Goal: Obtain resource: Download file/media

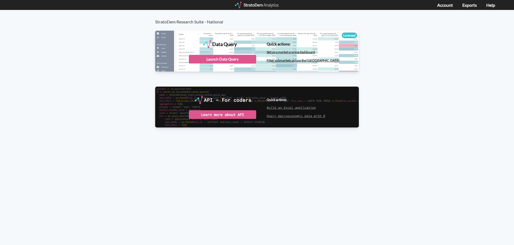
click at [457, 59] on div "StratoDem Research Suite - National Data Query Licensed StratoDem Data Query Qu…" at bounding box center [257, 77] width 514 height 135
click at [237, 58] on div "Launch Data Query" at bounding box center [222, 59] width 67 height 9
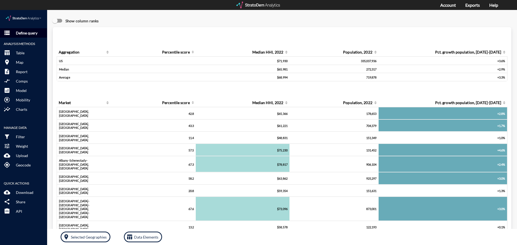
click p "Define query"
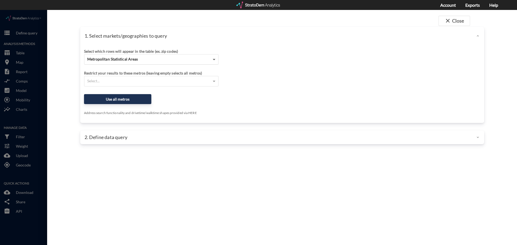
click span
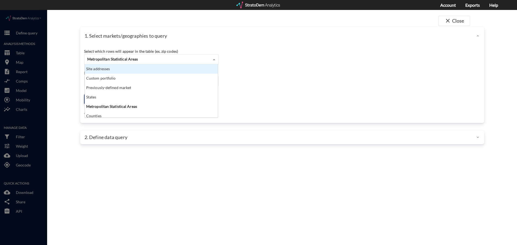
drag, startPoint x: 97, startPoint y: 57, endPoint x: 105, endPoint y: 59, distance: 8.3
click div "Site addresses"
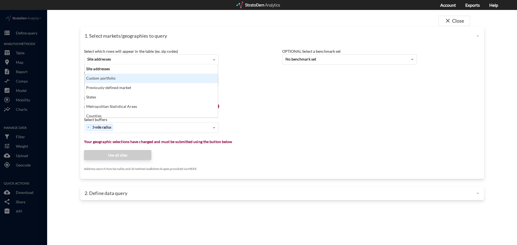
click div "Custom portfolio"
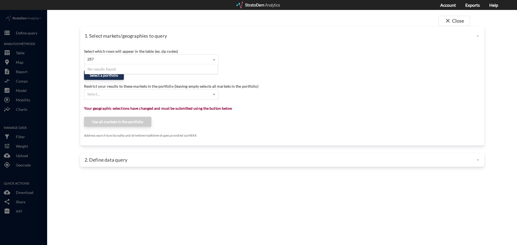
type input "2873"
drag, startPoint x: 299, startPoint y: 63, endPoint x: 304, endPoint y: 62, distance: 5.4
click div "Select which rows will appear in the table (ex. zip codes) Custom portfolio Sel…"
click p "2. Define data query"
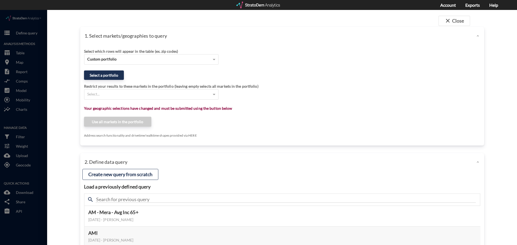
click div
drag, startPoint x: 444, startPoint y: 13, endPoint x: 437, endPoint y: 19, distance: 9.3
click span "close"
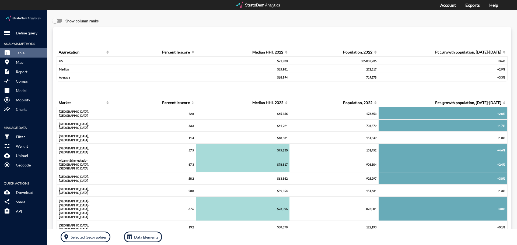
click p "Define query"
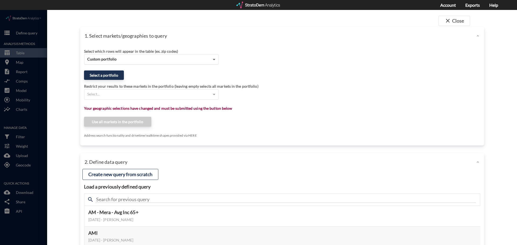
click span
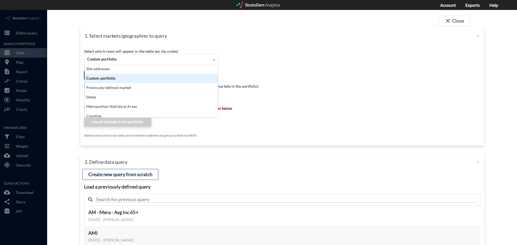
scroll to position [49, 130]
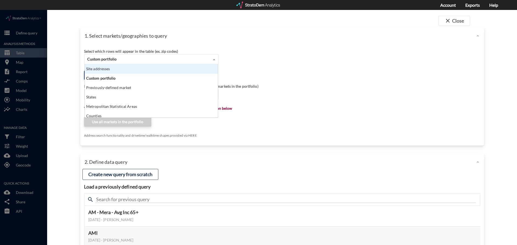
click div "Site addresses"
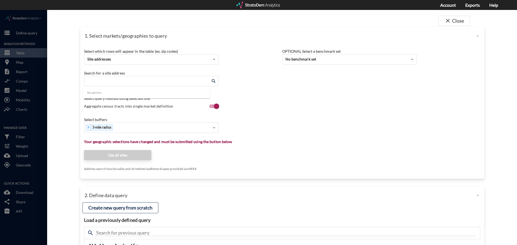
click input "Enter an address"
click li "2873 Thornton Rd, Clearwater, Florida"
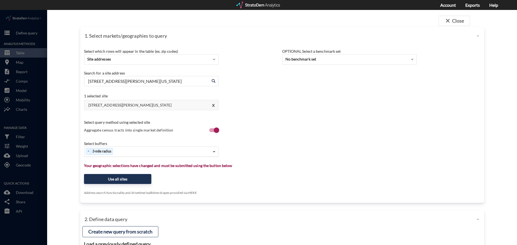
type input "2873 Thornton Rd, Clearwater, Florida"
click span
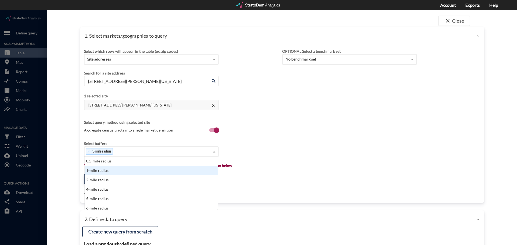
click div "1-mile radius"
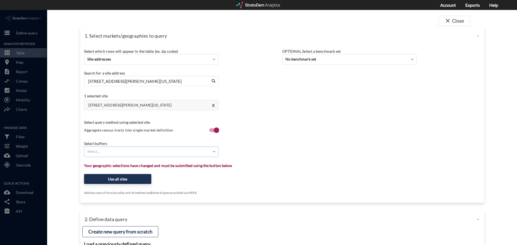
click div "Select..."
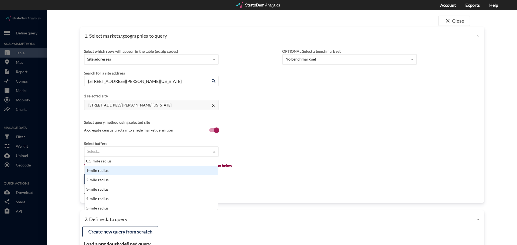
click div "1-mile radius"
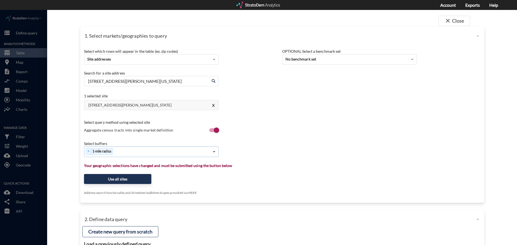
click span
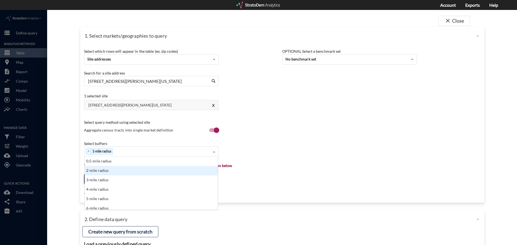
click div "3-mile radius"
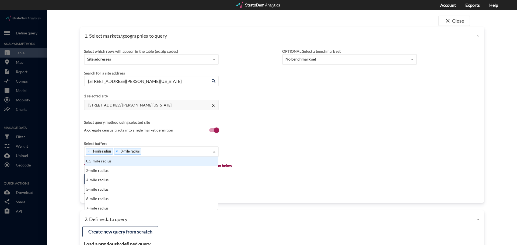
click span
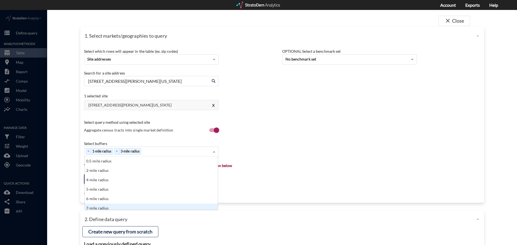
scroll to position [3, 0]
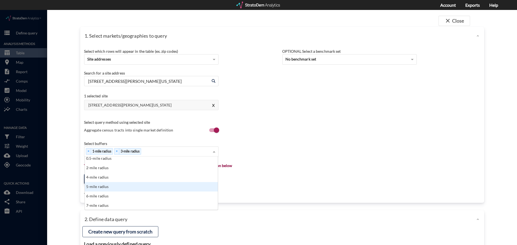
click div "5-mile radius"
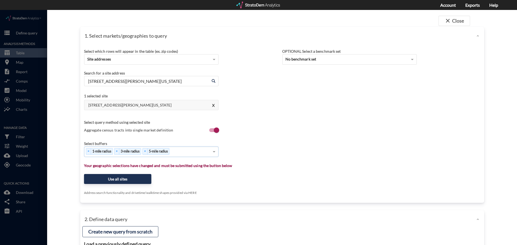
click div "Select which rows will appear in the table (ex. zip codes) Site addresses Selec…"
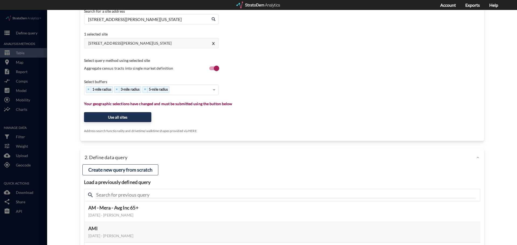
scroll to position [81, 0]
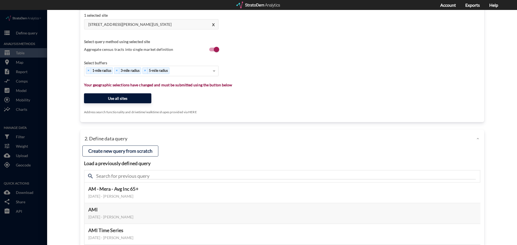
click button "Use all sites"
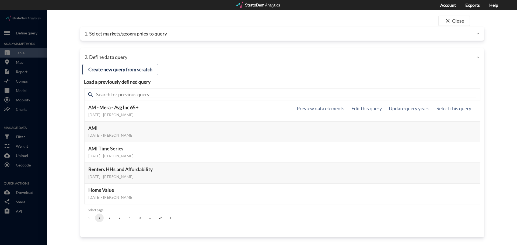
scroll to position [0, 0]
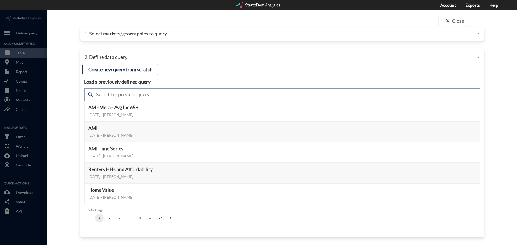
click input "text"
type input "active adult"
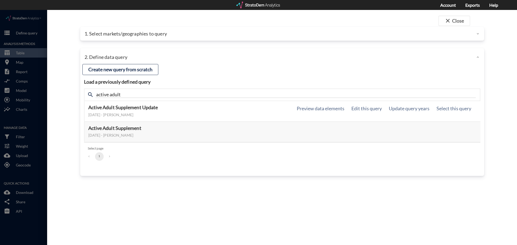
click h5 "Active Adult Supplement Update"
click button "Select this query"
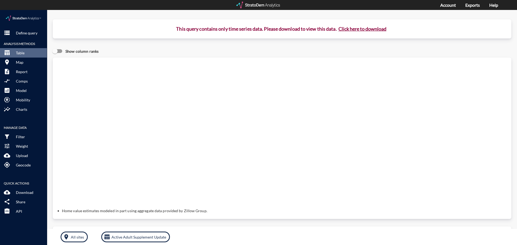
click button "Click here to download"
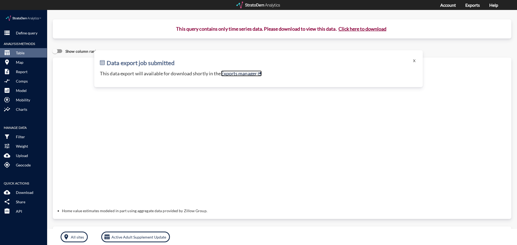
click link "Exports manager"
drag, startPoint x: 411, startPoint y: 48, endPoint x: 227, endPoint y: 6, distance: 188.9
click button "X"
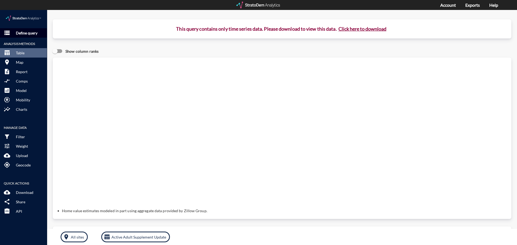
click p "Define query"
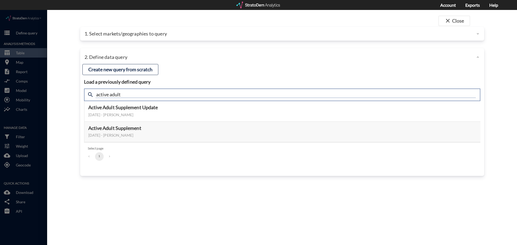
click input "active adult"
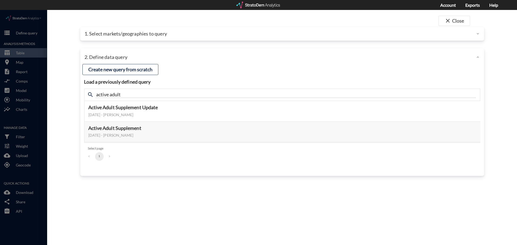
click div
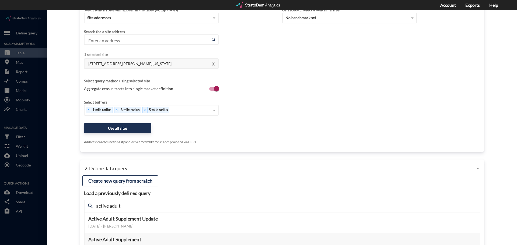
scroll to position [91, 0]
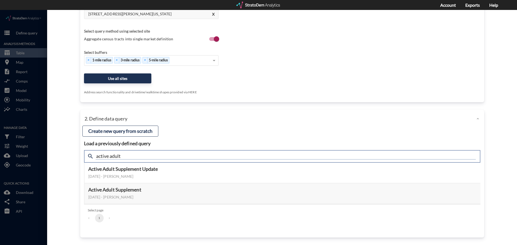
click input "active adult"
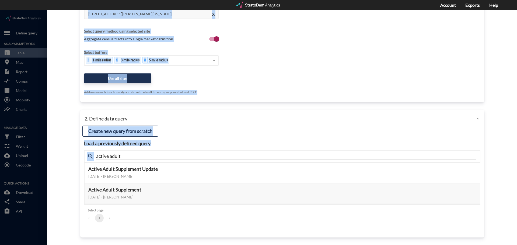
drag, startPoint x: 140, startPoint y: 151, endPoint x: 27, endPoint y: 135, distance: 114.1
click div "close Close 1. Select markets/geographies to query Select which rows will appea…"
click input "active adult"
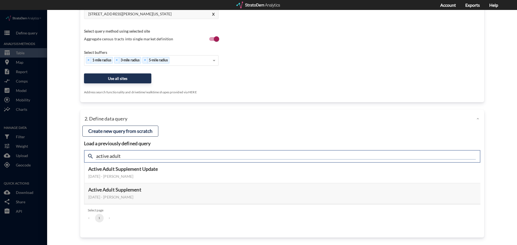
drag, startPoint x: 121, startPoint y: 146, endPoint x: 90, endPoint y: 139, distance: 31.2
click div "Load a previously defined query Create new query from scratch search active adu…"
type input "housing"
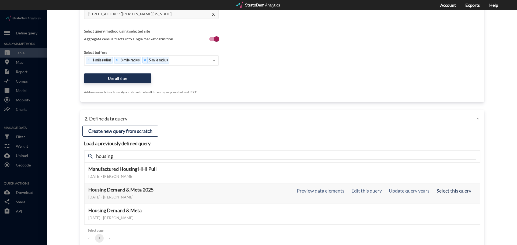
click button "Select this query"
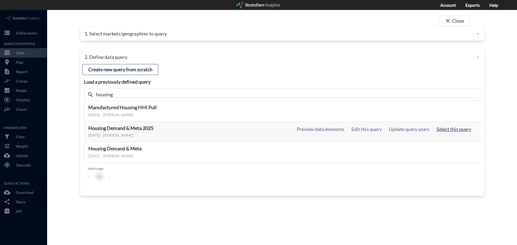
scroll to position [0, 0]
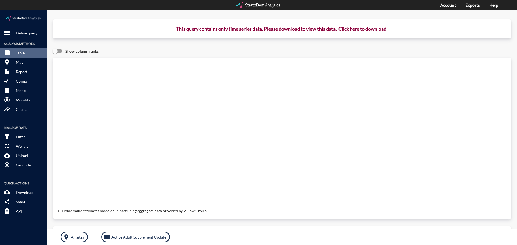
click button "Click here to download"
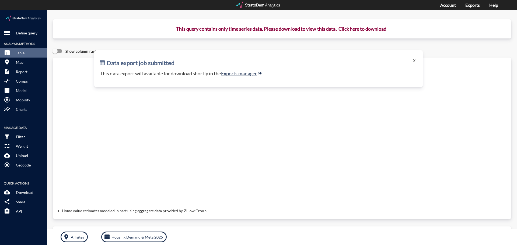
click button "Click here to download"
click link "Exports manager"
click button "X"
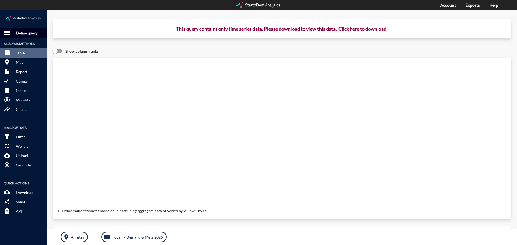
click p "Define query"
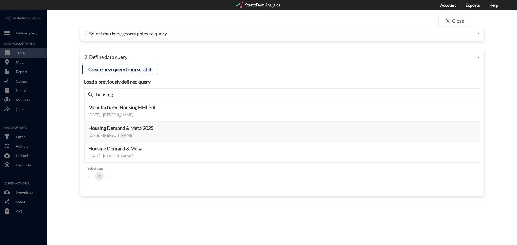
click p "1. Select markets/geographies to query"
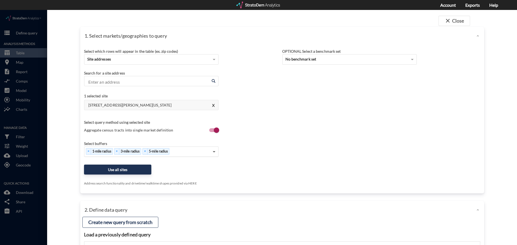
click span
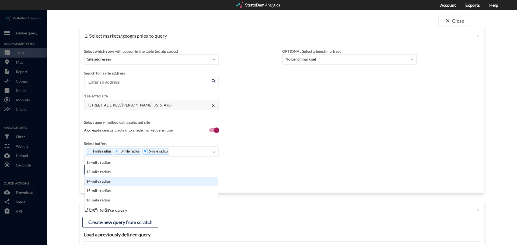
scroll to position [57, 0]
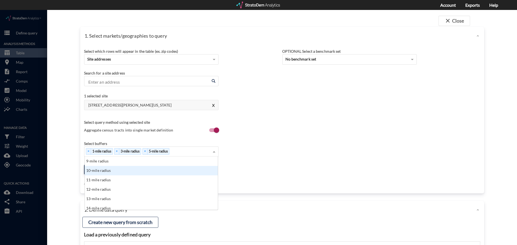
click div "10-mile radius"
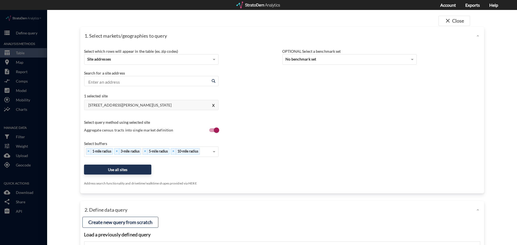
click div "Select which rows will appear in the table (ex. zip codes) Site addresses Selec…"
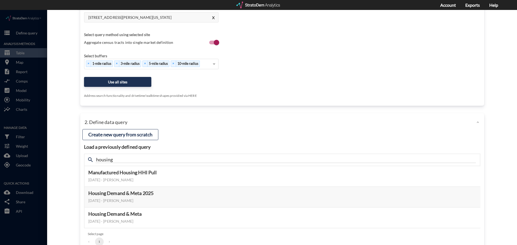
scroll to position [108, 0]
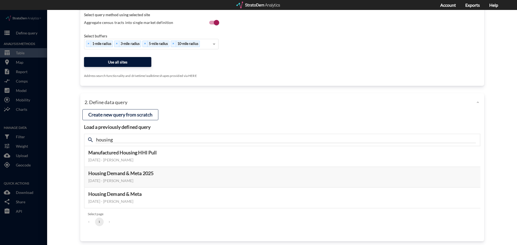
click button "Use all sites"
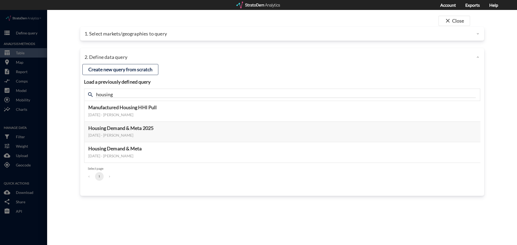
scroll to position [0, 0]
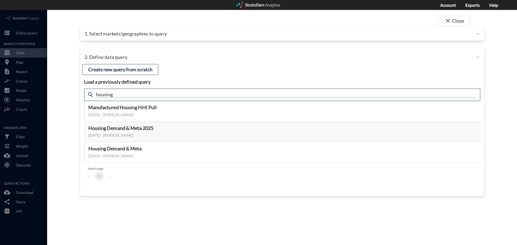
drag, startPoint x: 126, startPoint y: 85, endPoint x: 82, endPoint y: 84, distance: 44.2
click div "Load a previously defined query Create new query from scratch search housing Ma…"
type input "active adult"
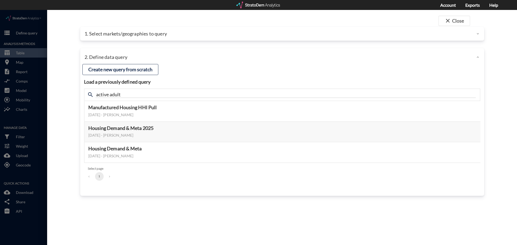
click span "search"
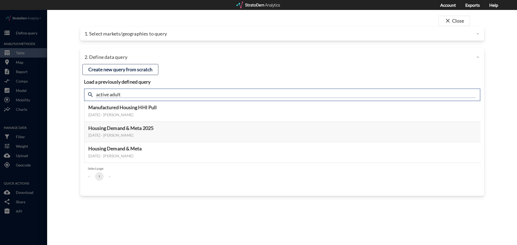
click input "active adult"
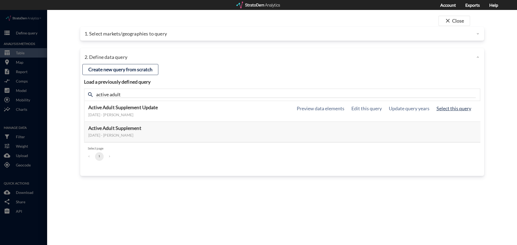
click button "Select this query"
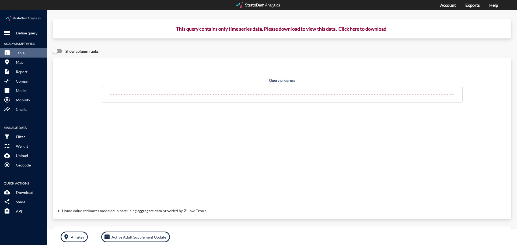
drag, startPoint x: 360, startPoint y: 19, endPoint x: 409, endPoint y: 45, distance: 55.0
click button "Click here to download"
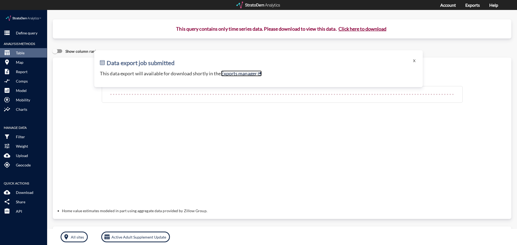
click link "Exports manager"
click button "X"
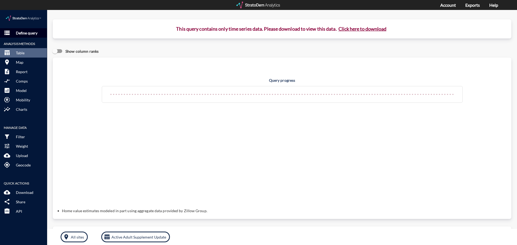
click p "Define query"
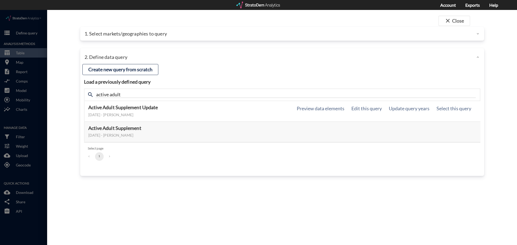
click h5 "Active Adult Supplement Update"
click button "Select this query"
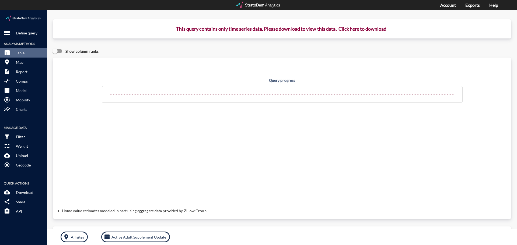
click button "Click here to download"
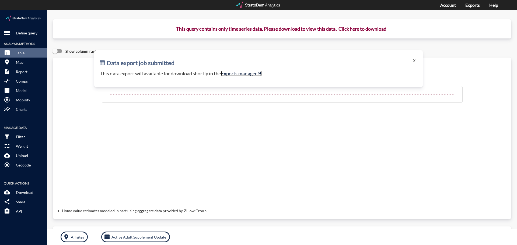
click link "Exports manager"
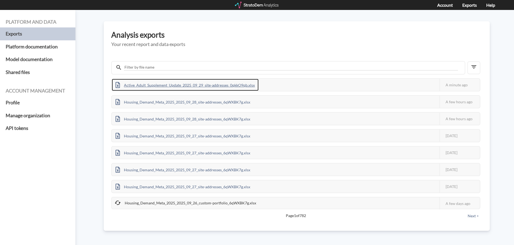
click at [208, 86] on div "Active_Adult_Supplement_Update_2025_09_29_site-addresses_0qkkO9qb.xlsx" at bounding box center [185, 85] width 147 height 12
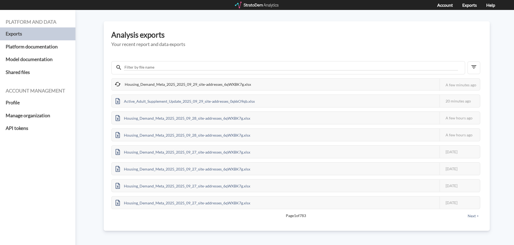
click at [198, 85] on div "Housing_Demand_Meta_2025_2025_09_29_site-addresses_6qWXBK7g.xlsx" at bounding box center [183, 84] width 143 height 11
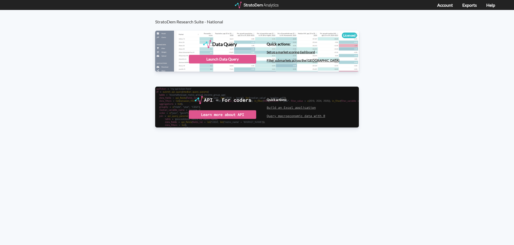
drag, startPoint x: 232, startPoint y: 59, endPoint x: 254, endPoint y: 65, distance: 22.5
click at [232, 59] on div "Launch Data Query" at bounding box center [222, 59] width 67 height 9
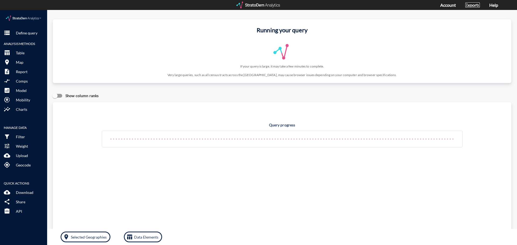
click at [470, 7] on link "Exports" at bounding box center [472, 4] width 15 height 5
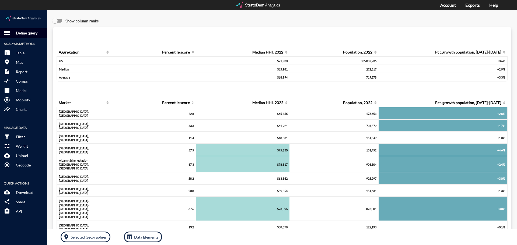
click p "Define query"
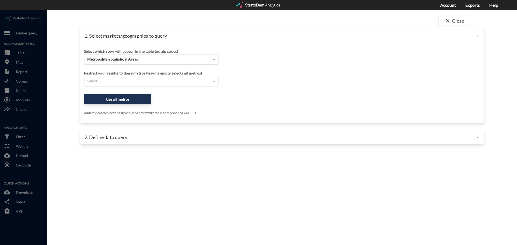
click div "Metropolitan Statistical Areas"
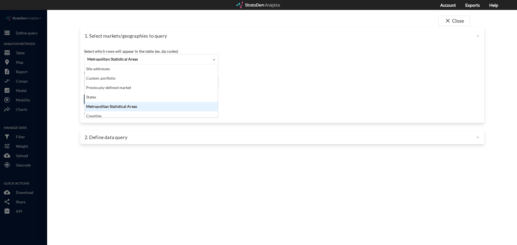
scroll to position [49, 130]
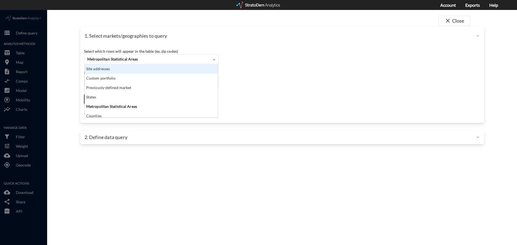
click div "Site addresses"
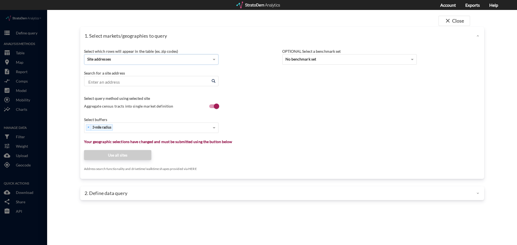
click input "Enter an address"
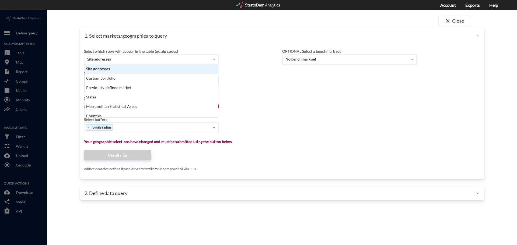
click div "Site addresses"
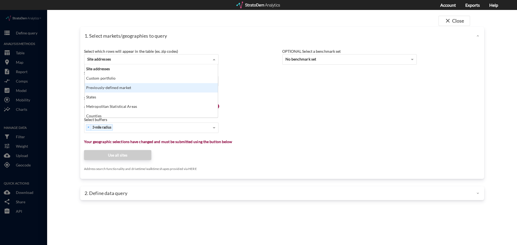
click div "Select which rows will appear in the table (ex. zip codes) Site addresses Site …"
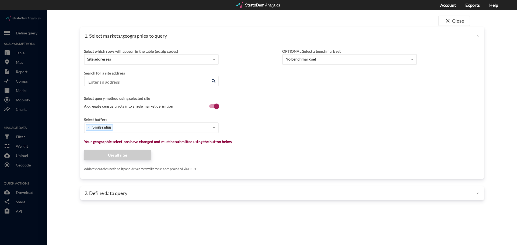
click input "Enter an address"
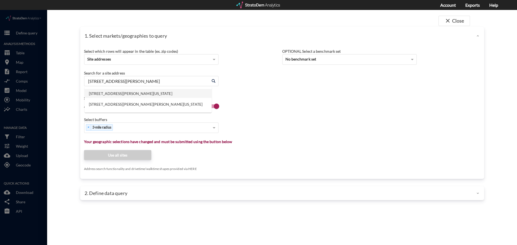
click li "2873 Thornton Rd, Clearwater, Florida"
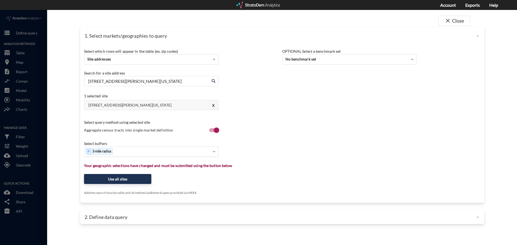
type input "2873 Thornton Rd, Clearwater, Florida"
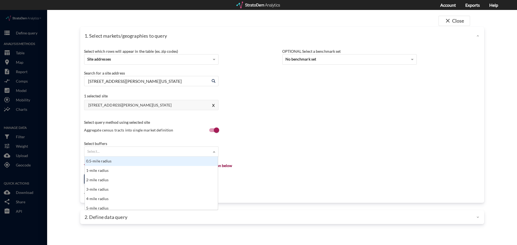
click span
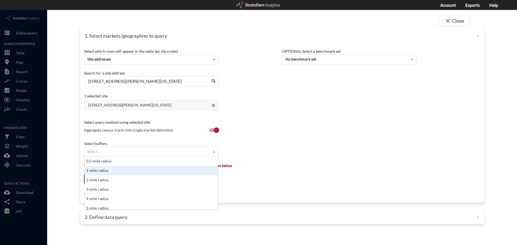
click div "1-mile radius"
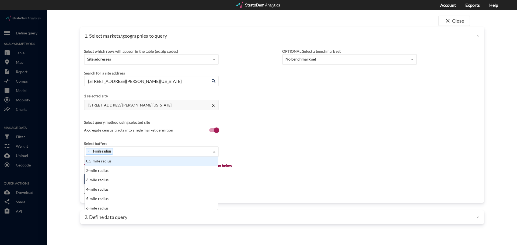
click span
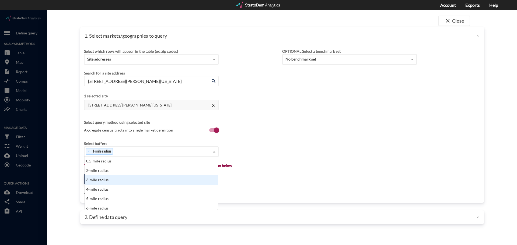
click div "3-mile radius"
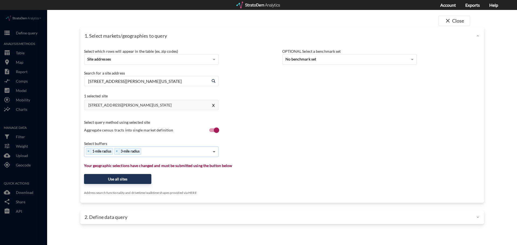
click span
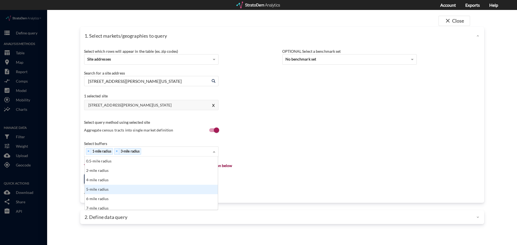
click div "5-mile radius"
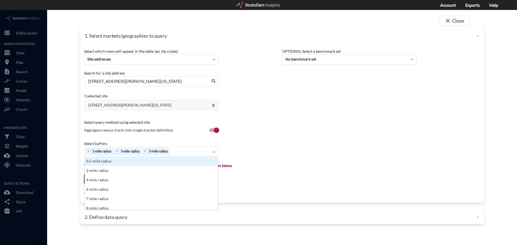
click span
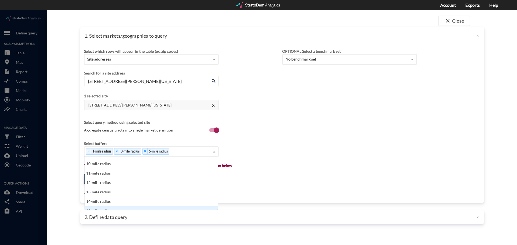
scroll to position [54, 0]
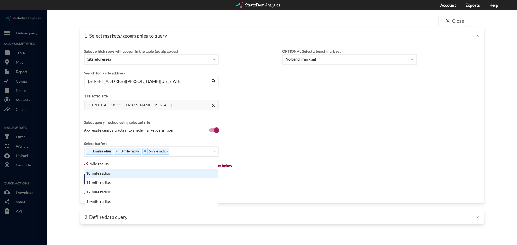
click div "10-mile radius"
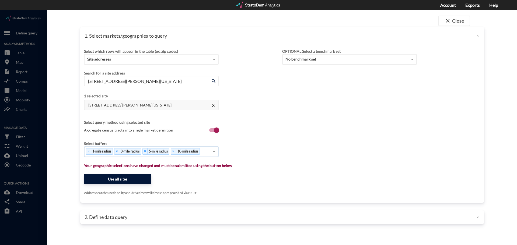
click button "Use all sites"
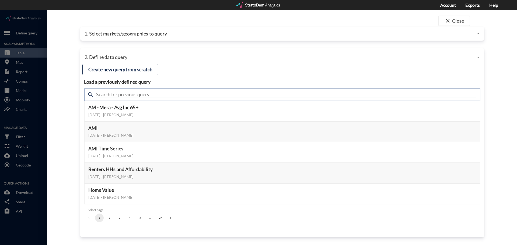
click input "text"
type input "housing"
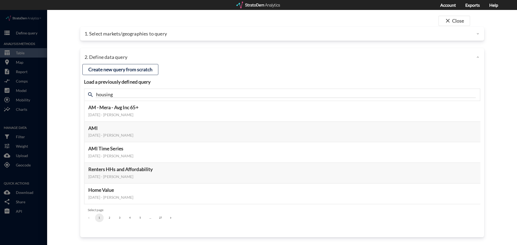
click span "search"
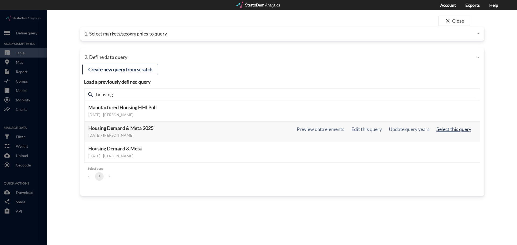
click button "Select this query"
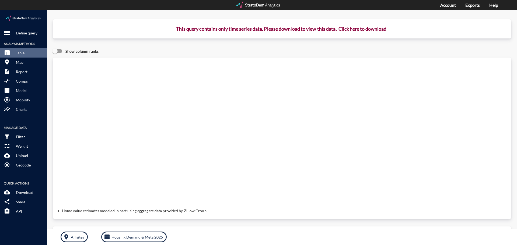
click button "Click here to download"
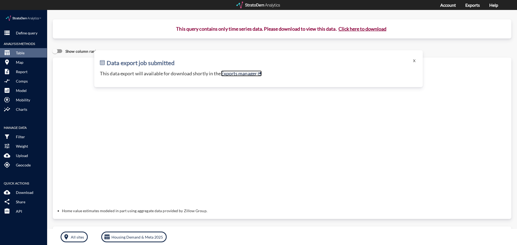
click link "Exports manager"
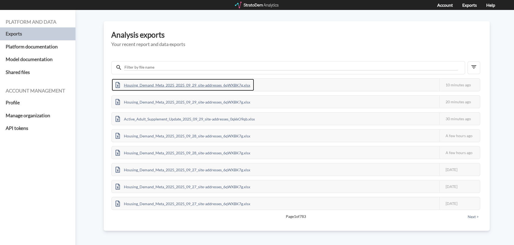
click at [213, 87] on div "Housing_Demand_Meta_2025_2025_09_29_site-addresses_6qWXBK7g.xlsx" at bounding box center [183, 85] width 142 height 12
click at [241, 85] on div "Active_Adult_Supplement_Update_2025_09_29_site-addresses_0qkkO9qb.xlsx" at bounding box center [185, 85] width 147 height 12
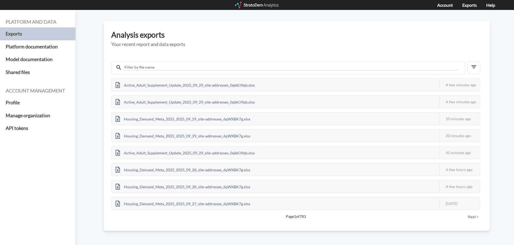
drag, startPoint x: 97, startPoint y: 52, endPoint x: 94, endPoint y: 47, distance: 5.7
click at [95, 50] on div "Platform and data Exports Platform documentation Model documentation Shared fil…" at bounding box center [257, 127] width 514 height 235
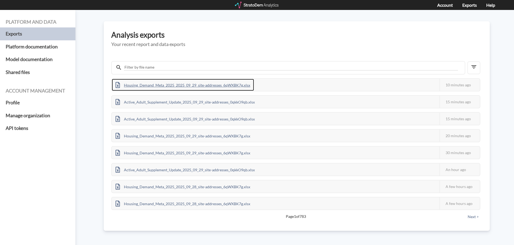
drag, startPoint x: 187, startPoint y: 85, endPoint x: 191, endPoint y: 84, distance: 4.1
click at [187, 85] on div "Housing_Demand_Meta_2025_2025_09_29_site-addresses_6qWXBK7g.xlsx" at bounding box center [183, 85] width 142 height 12
